Goal: Task Accomplishment & Management: Manage account settings

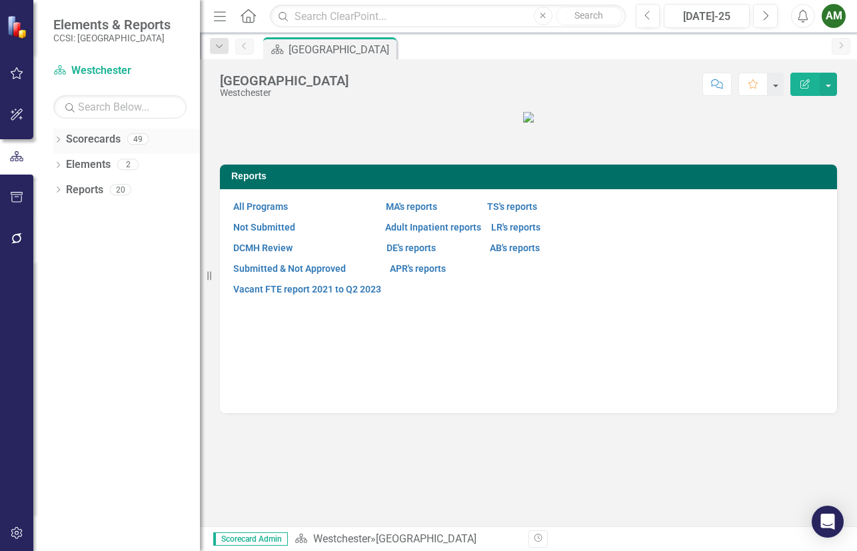
click at [67, 139] on link "Scorecards" at bounding box center [93, 139] width 55 height 15
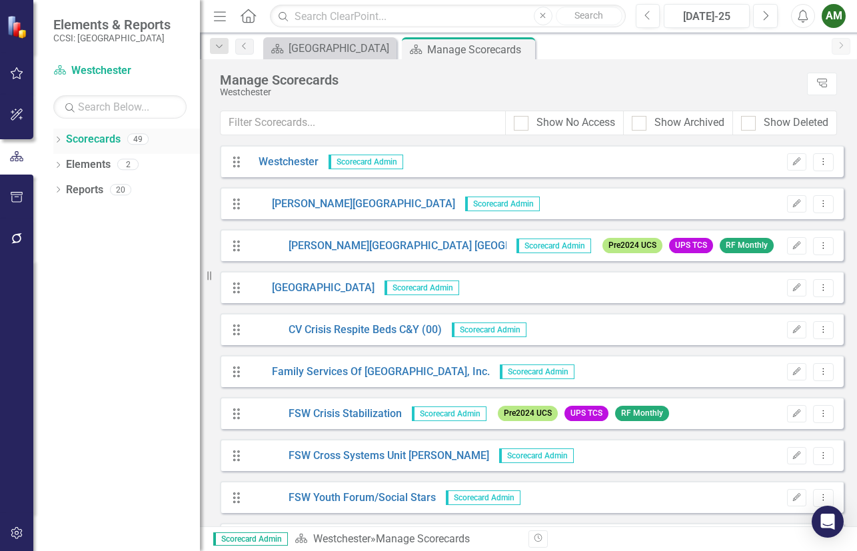
click at [56, 138] on icon "Dropdown" at bounding box center [57, 140] width 9 height 7
click at [66, 163] on icon at bounding box center [65, 164] width 3 height 7
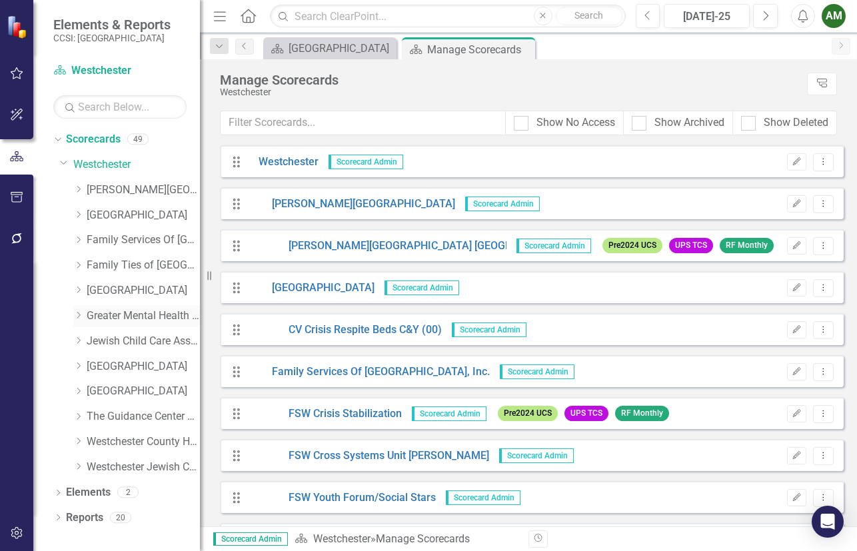
click at [80, 323] on div "Dropdown Greater Mental Health of [GEOGRAPHIC_DATA]" at bounding box center [136, 316] width 127 height 22
click at [80, 313] on icon "Dropdown" at bounding box center [78, 315] width 10 height 8
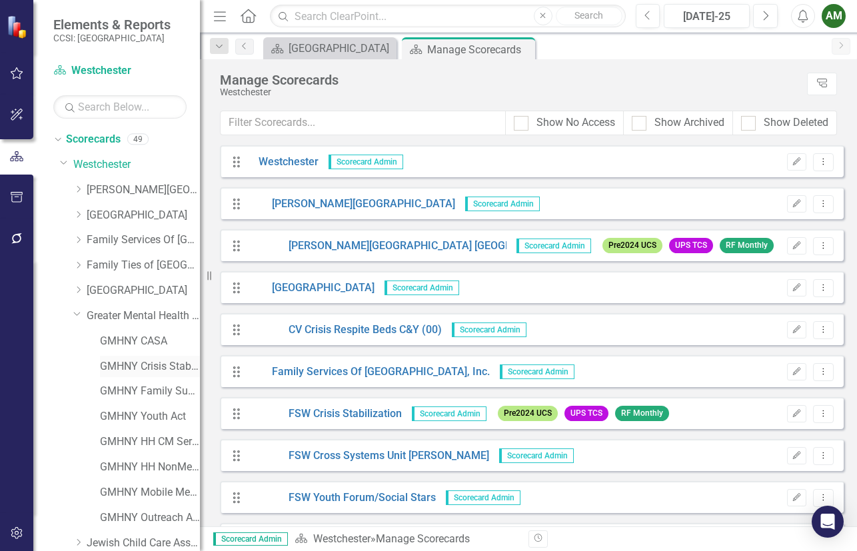
click at [107, 357] on div "GMHNY Crisis Stabilization 2680" at bounding box center [150, 367] width 100 height 22
click at [109, 367] on link "GMHNY Crisis Stabilization 2680" at bounding box center [150, 366] width 100 height 15
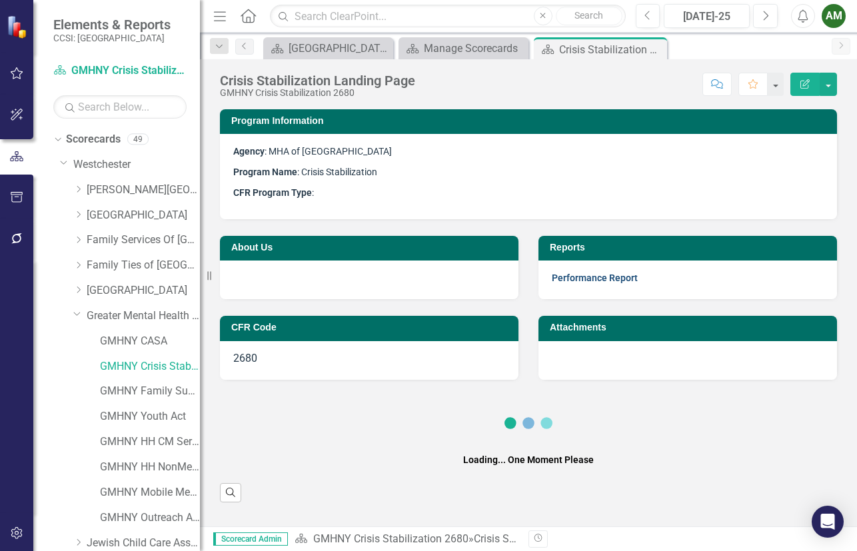
click at [609, 276] on link "Performance Report" at bounding box center [595, 278] width 86 height 11
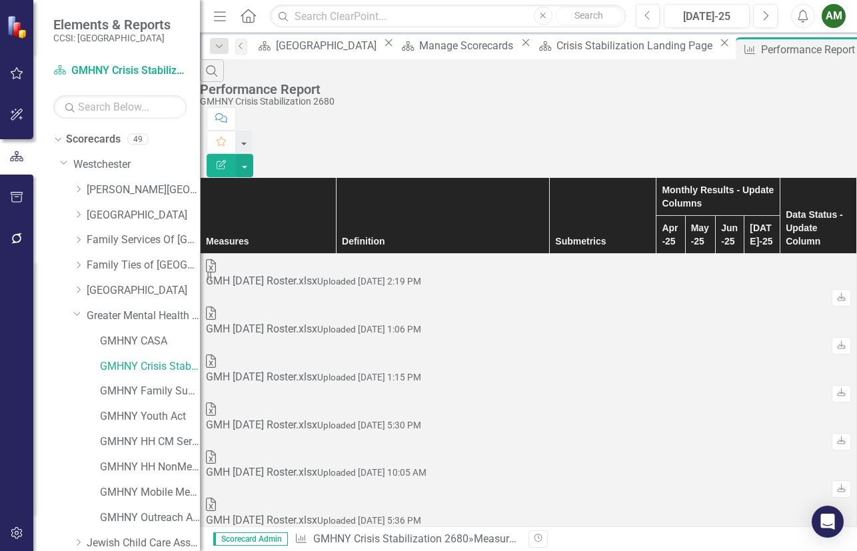
click at [821, 15] on div "Previous [DATE]-25 Next Alerts AM User Edit Profile Disable Sound Silence Alert…" at bounding box center [736, 16] width 227 height 24
click at [850, 12] on div "Menu Home Search Close Search Previous [DATE]-25 Next Alerts AM User Edit Profi…" at bounding box center [528, 16] width 657 height 33
click at [842, 16] on div "AM" at bounding box center [834, 16] width 24 height 24
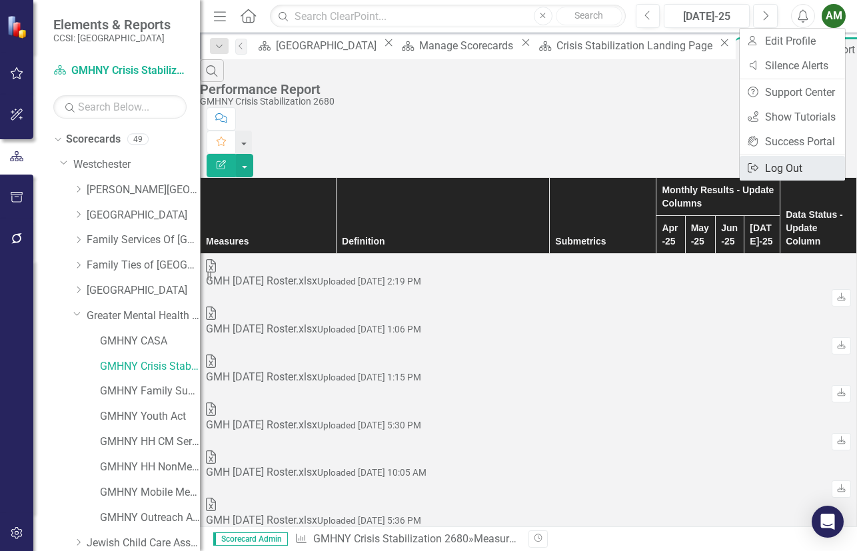
click at [792, 161] on link "Logout Log Out" at bounding box center [792, 168] width 105 height 25
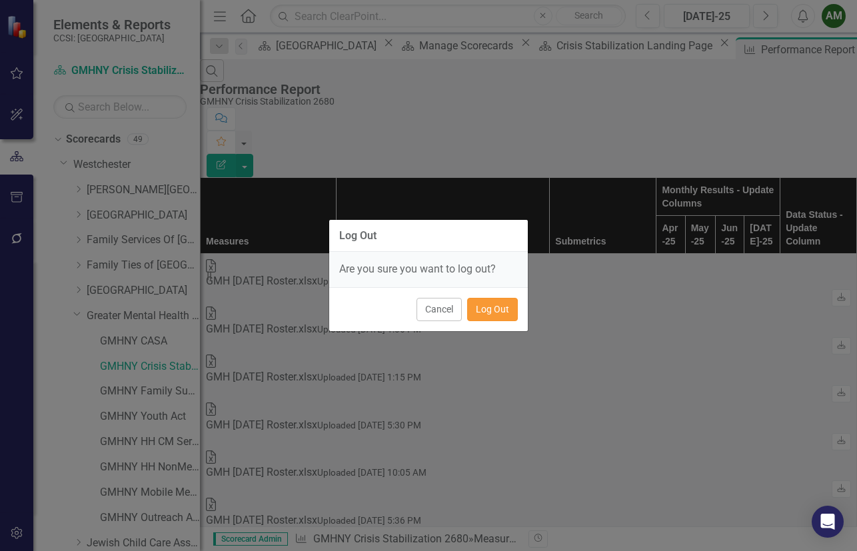
click at [492, 309] on button "Log Out" at bounding box center [492, 309] width 51 height 23
